Goal: Navigation & Orientation: Understand site structure

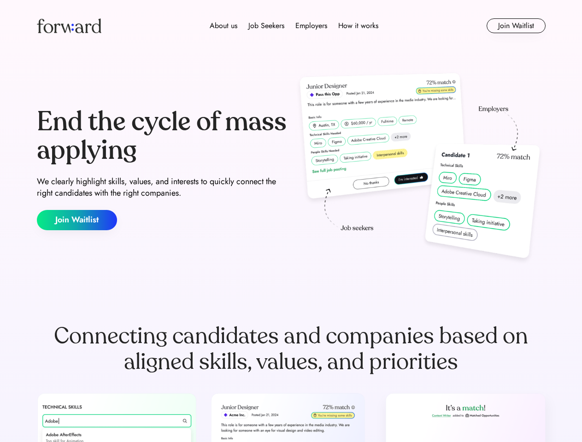
click at [291, 221] on div "End the cycle of mass applying We clearly highlight skills, values, and interes…" at bounding box center [291, 169] width 509 height 198
click at [291, 26] on div "About us Job Seekers Employers How it works" at bounding box center [293, 25] width 363 height 11
click at [69, 26] on img at bounding box center [69, 25] width 65 height 15
click at [294, 26] on div "About us Job Seekers Employers How it works" at bounding box center [293, 25] width 363 height 11
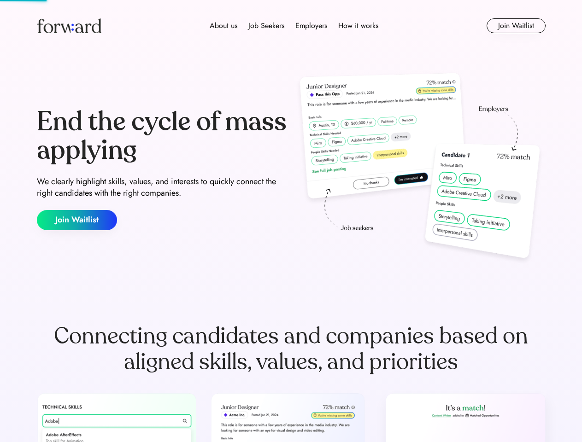
click at [224, 26] on div "About us" at bounding box center [224, 25] width 28 height 11
click at [266, 26] on div "Job Seekers" at bounding box center [266, 25] width 36 height 11
click at [311, 26] on div "Employers" at bounding box center [311, 25] width 32 height 11
click at [358, 26] on div "How it works" at bounding box center [358, 25] width 40 height 11
click at [516, 26] on button "Join Waitlist" at bounding box center [516, 25] width 59 height 15
